Goal: Transaction & Acquisition: Book appointment/travel/reservation

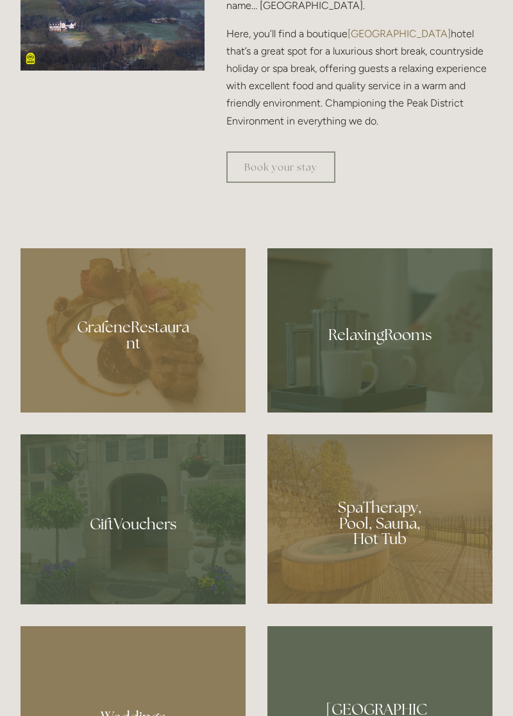
scroll to position [785, 0]
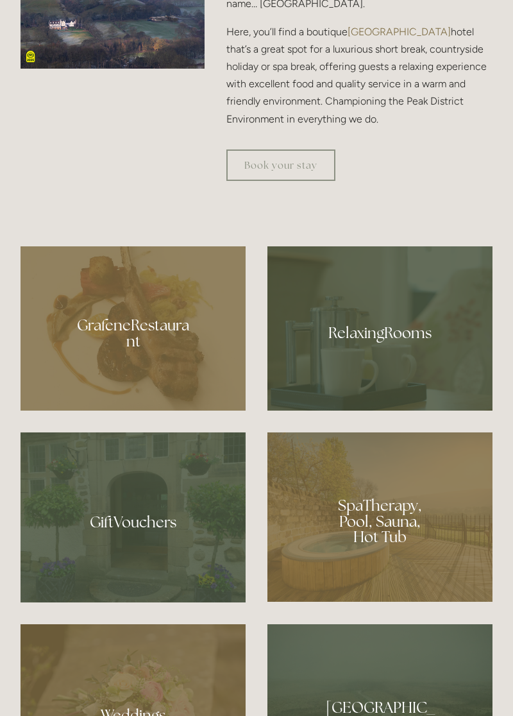
click at [182, 411] on div at bounding box center [133, 328] width 225 height 165
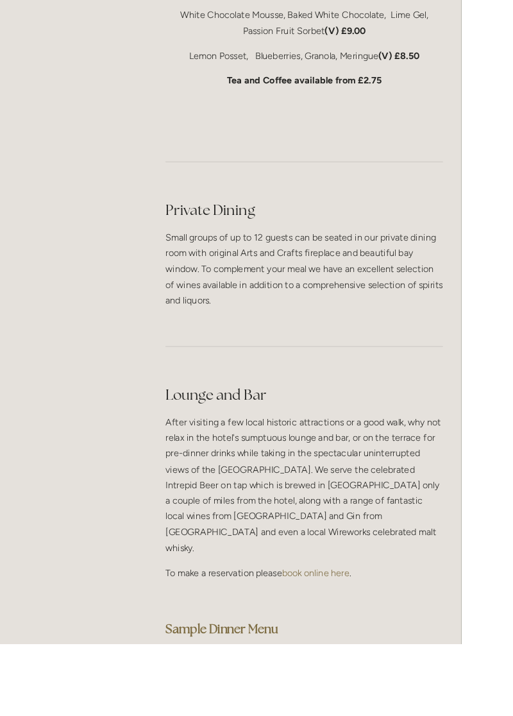
scroll to position [3142, 0]
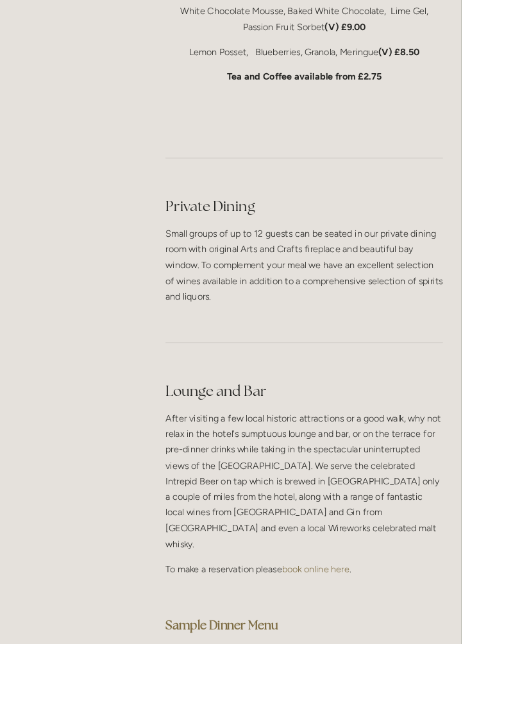
click at [300, 686] on strong "Sample Dinner Menu" at bounding box center [246, 694] width 125 height 17
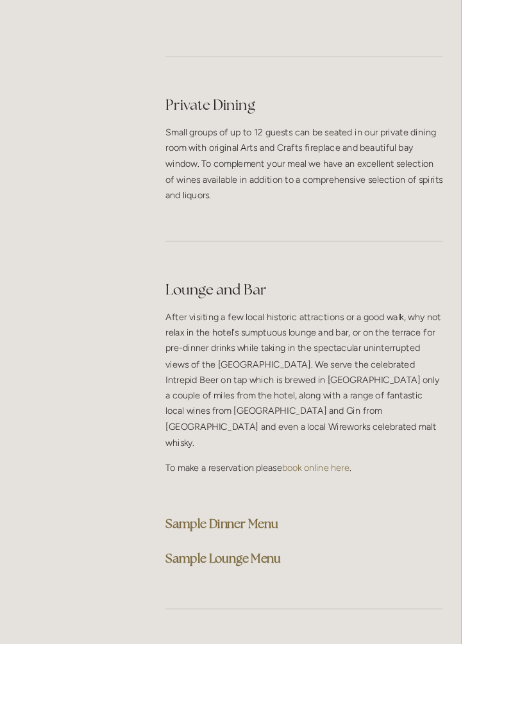
scroll to position [3252, 0]
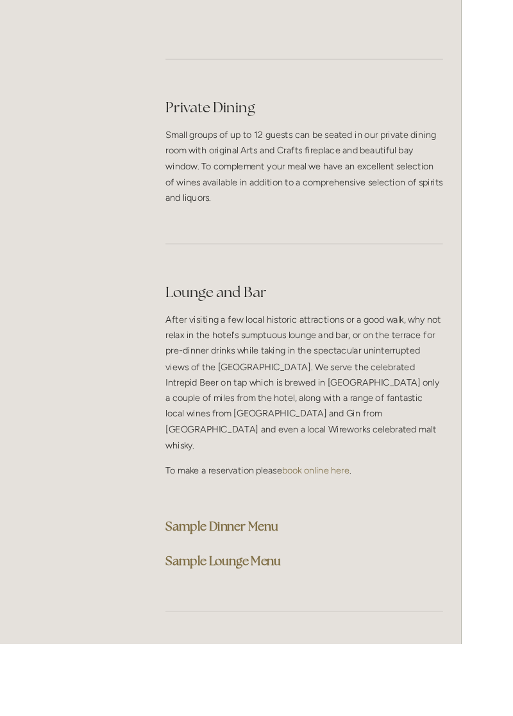
click at [294, 576] on strong "Sample Dinner Menu" at bounding box center [246, 584] width 125 height 17
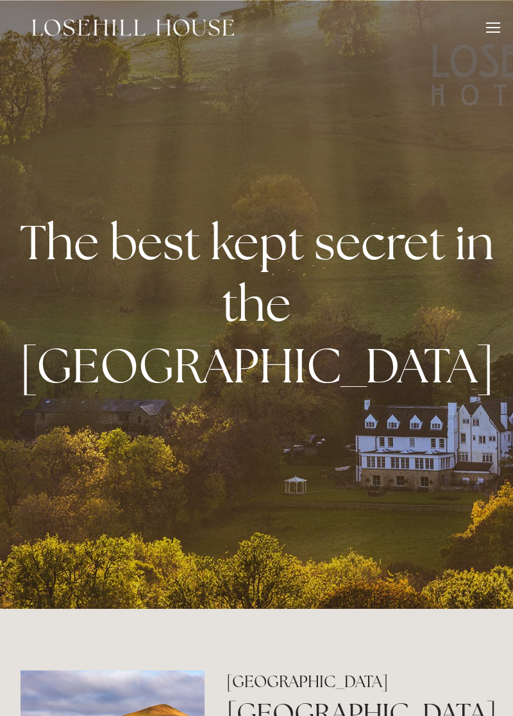
click at [489, 26] on div at bounding box center [493, 29] width 14 height 14
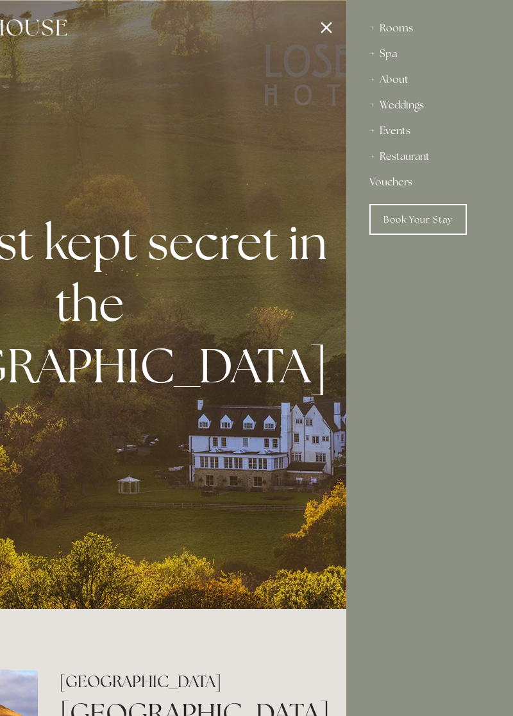
click at [426, 214] on link "Book Your Stay" at bounding box center [419, 219] width 98 height 31
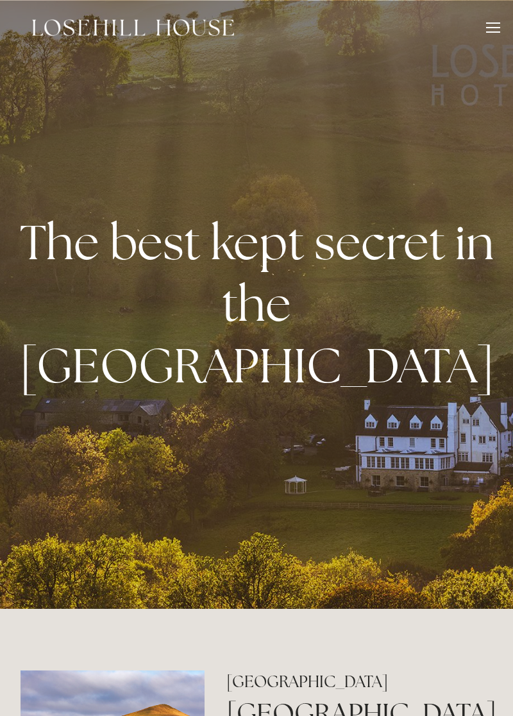
click at [492, 31] on div at bounding box center [493, 31] width 14 height 1
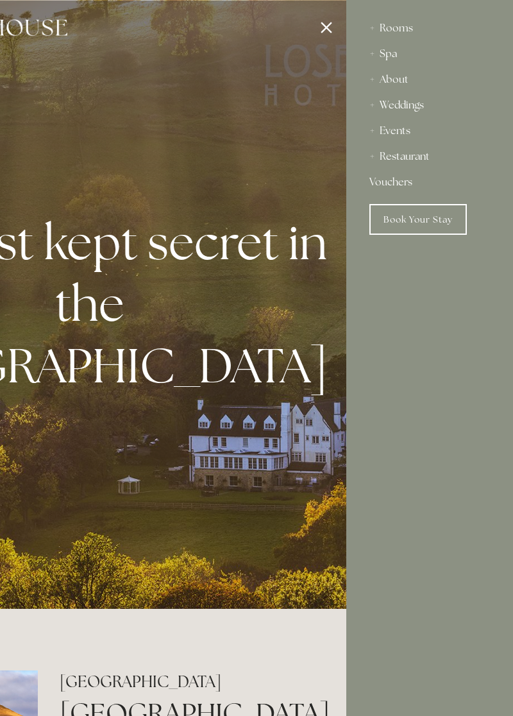
click at [324, 24] on div at bounding box center [89, 358] width 513 height 716
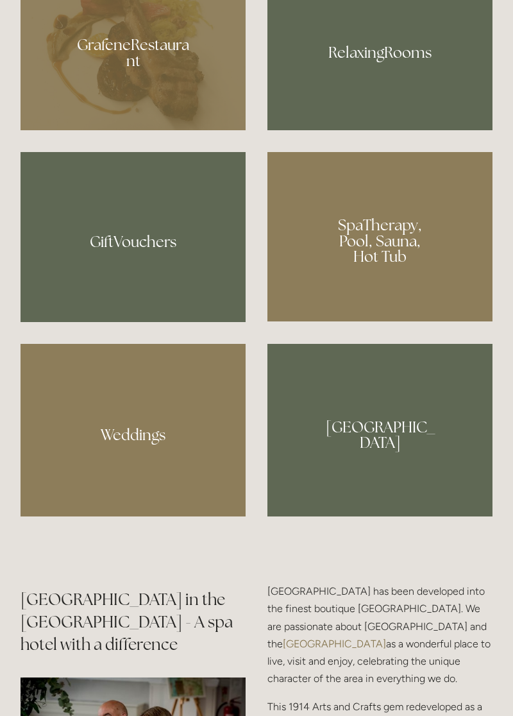
scroll to position [1067, 0]
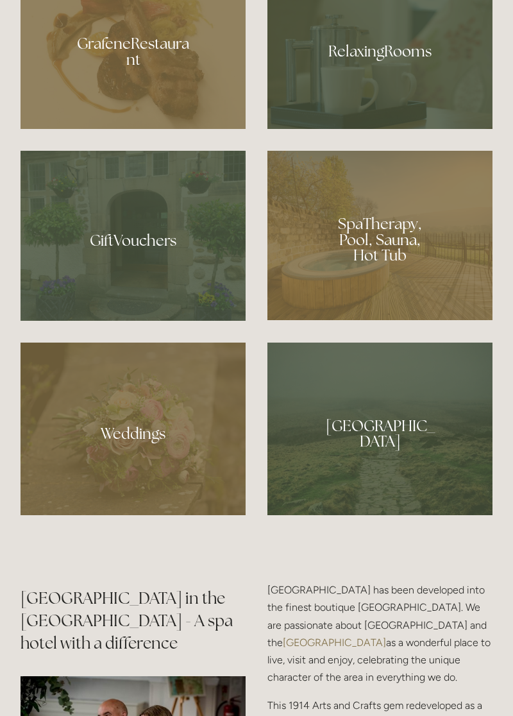
click at [390, 515] on div at bounding box center [380, 429] width 225 height 173
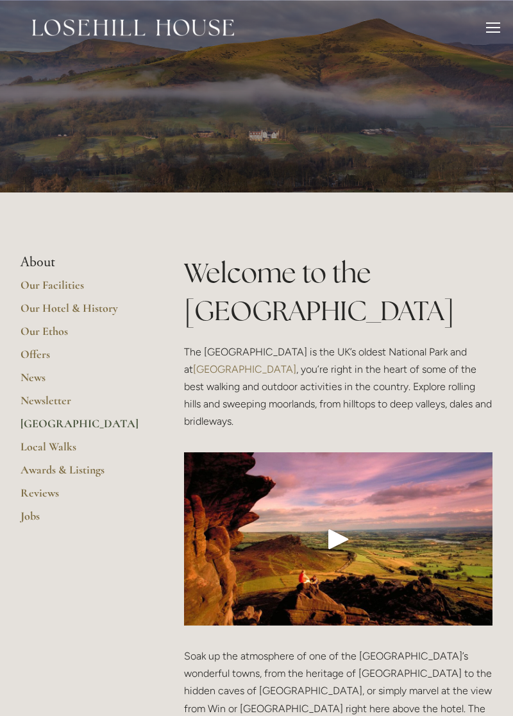
click at [99, 446] on link "Local Walks" at bounding box center [82, 451] width 123 height 23
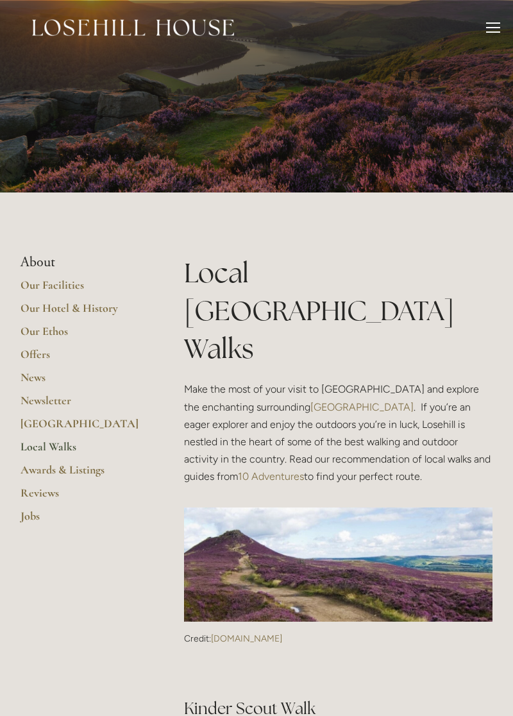
click at [488, 27] on div at bounding box center [493, 27] width 14 height 1
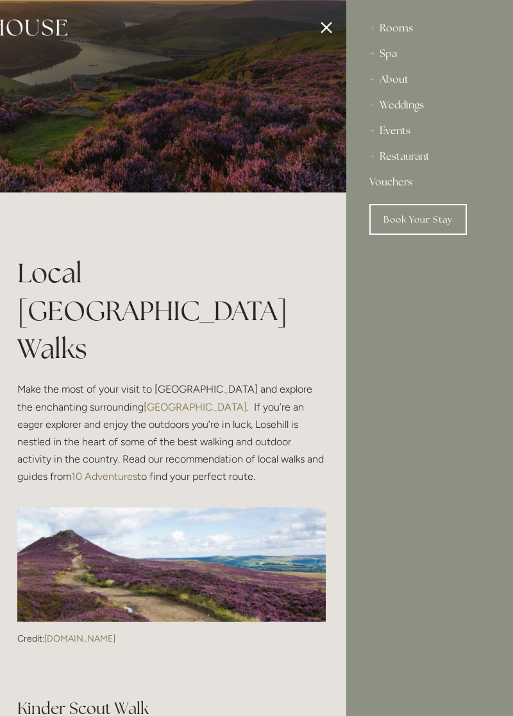
click at [474, 187] on link "Vouchers" at bounding box center [430, 182] width 121 height 26
click at [325, 25] on div at bounding box center [89, 358] width 513 height 716
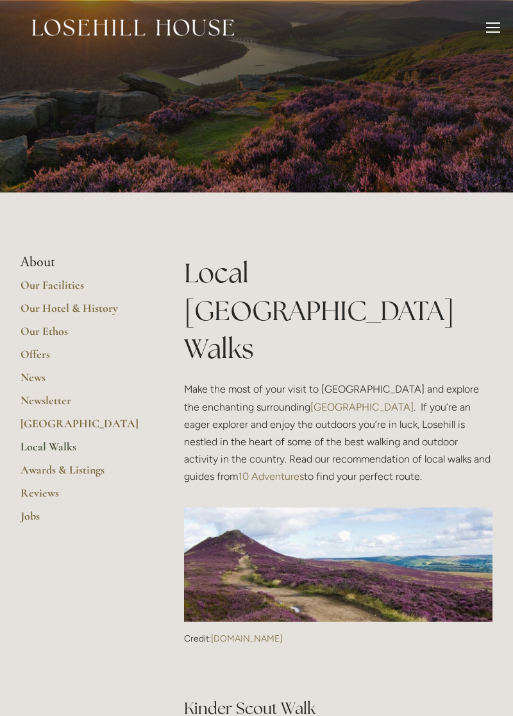
click at [47, 262] on li "About" at bounding box center [82, 262] width 123 height 17
click at [85, 308] on link "Our Hotel & History" at bounding box center [82, 312] width 123 height 23
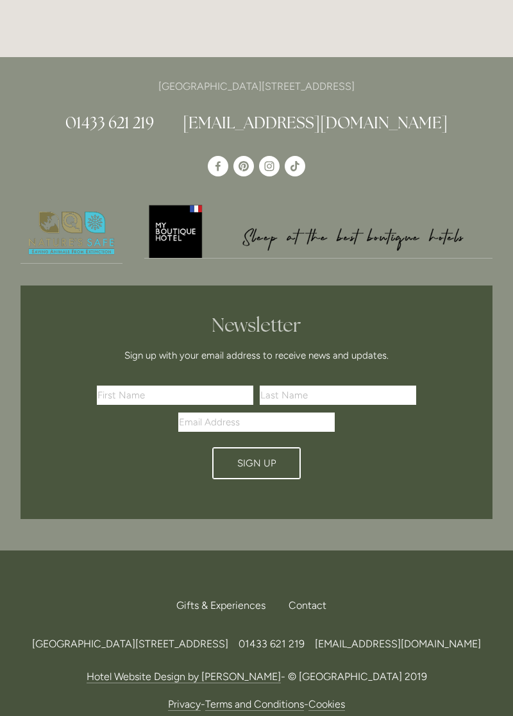
scroll to position [3606, 0]
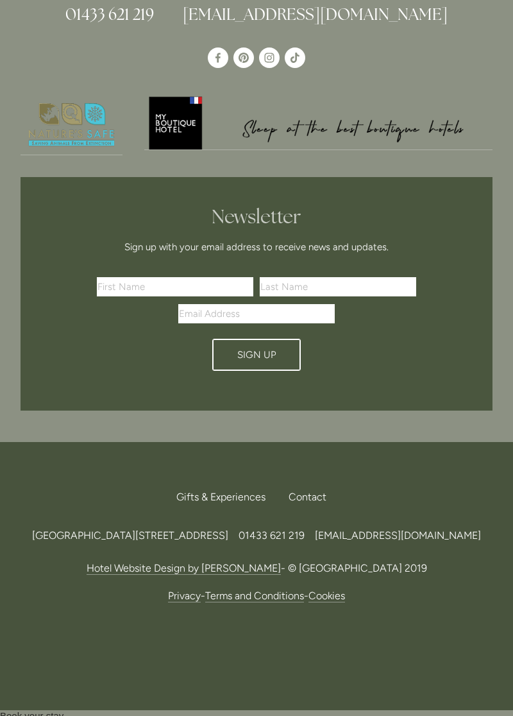
click at [228, 542] on span "[GEOGRAPHIC_DATA][STREET_ADDRESS]" at bounding box center [130, 535] width 196 height 12
click at [361, 542] on span "[EMAIL_ADDRESS][DOMAIN_NAME]" at bounding box center [398, 535] width 166 height 12
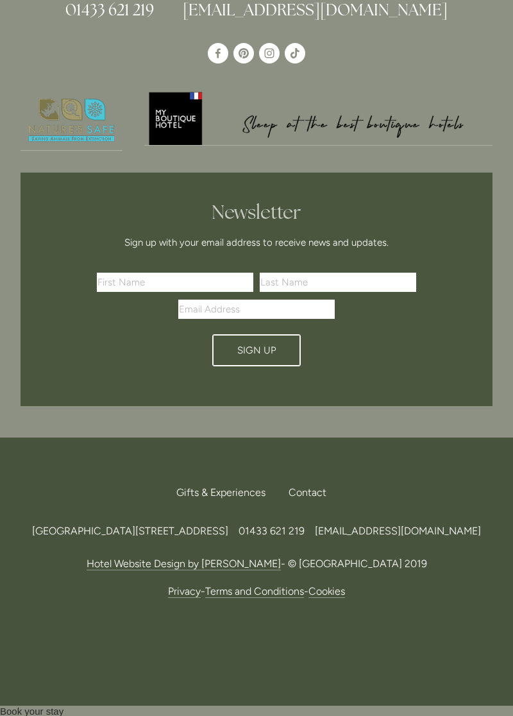
scroll to position [3660, 0]
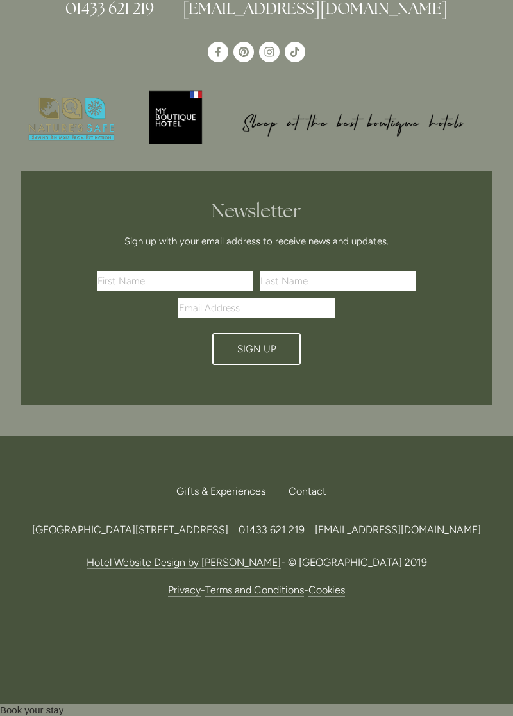
click at [366, 531] on span "[EMAIL_ADDRESS][DOMAIN_NAME]" at bounding box center [398, 530] width 166 height 12
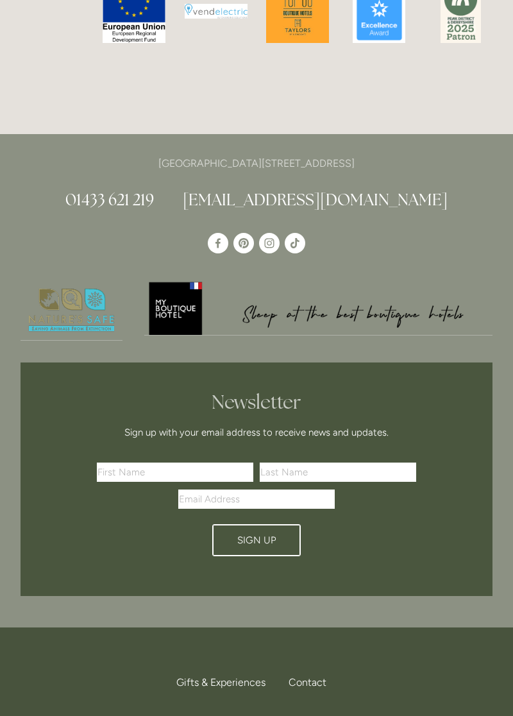
scroll to position [3421, 0]
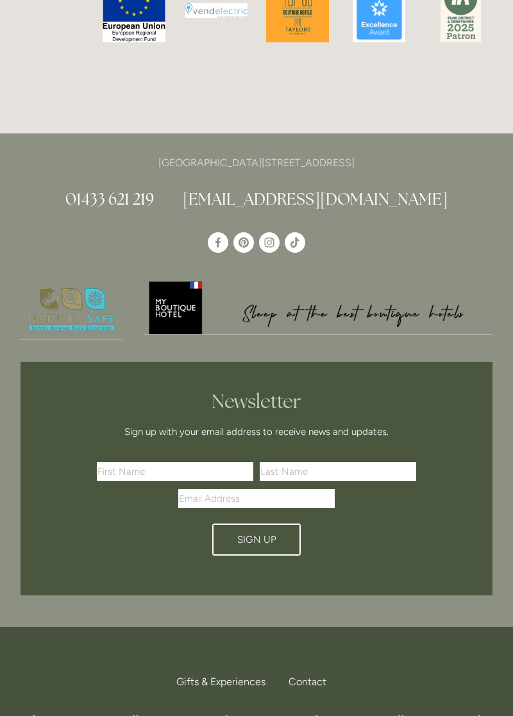
copy p "S33 6AF"
click at [393, 171] on p "[GEOGRAPHIC_DATA][STREET_ADDRESS]" at bounding box center [257, 162] width 472 height 17
click at [373, 171] on p "[GEOGRAPHIC_DATA][STREET_ADDRESS]" at bounding box center [257, 162] width 472 height 17
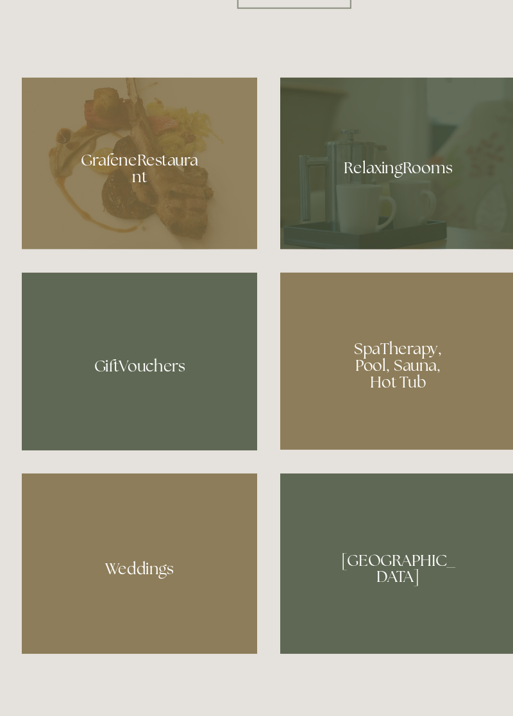
scroll to position [954, 0]
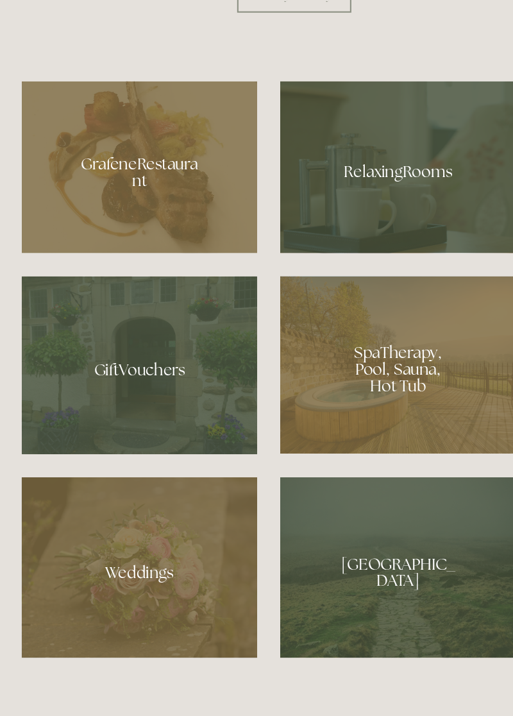
click at [402, 242] on div at bounding box center [380, 160] width 225 height 164
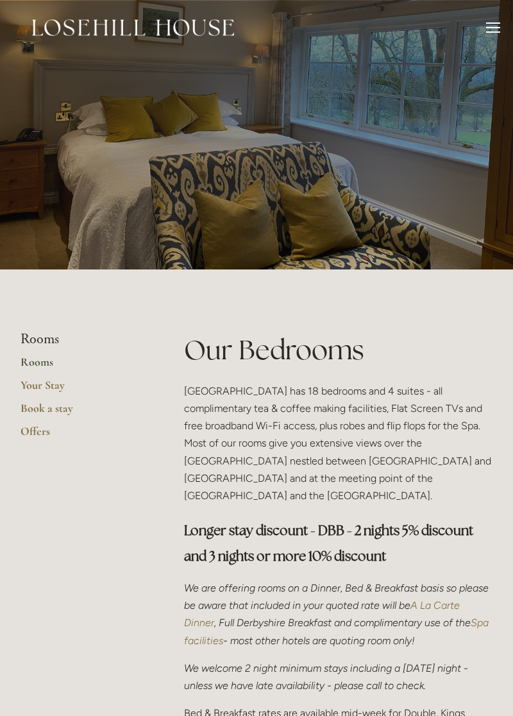
click at [53, 411] on link "Book a stay" at bounding box center [82, 412] width 123 height 23
